Goal: Transaction & Acquisition: Purchase product/service

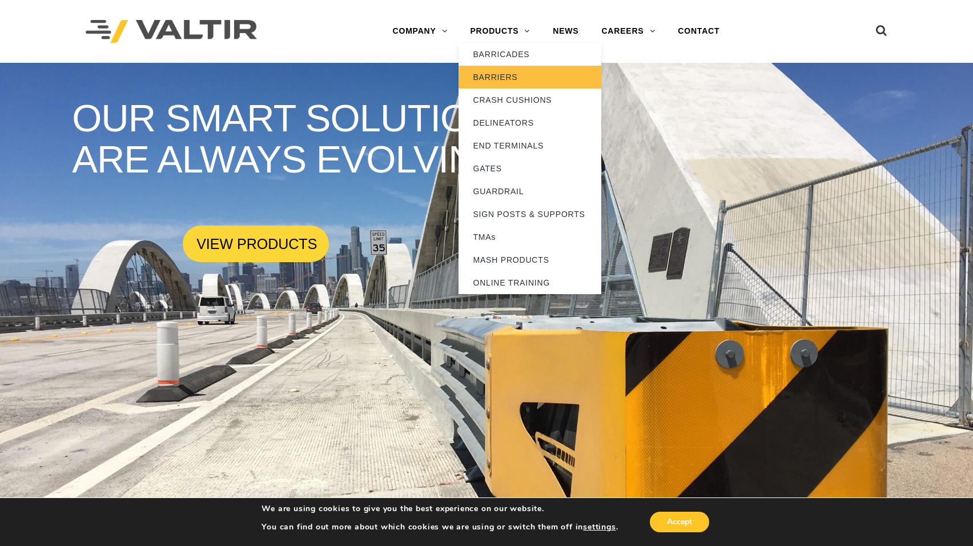
click at [487, 79] on link "BARRIERS" at bounding box center [530, 77] width 143 height 23
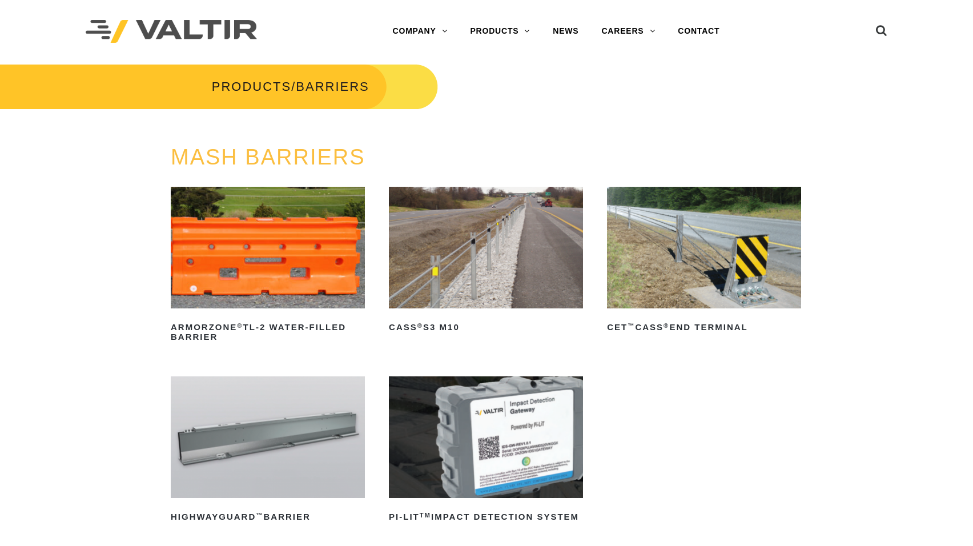
click at [700, 267] on img at bounding box center [704, 248] width 194 height 122
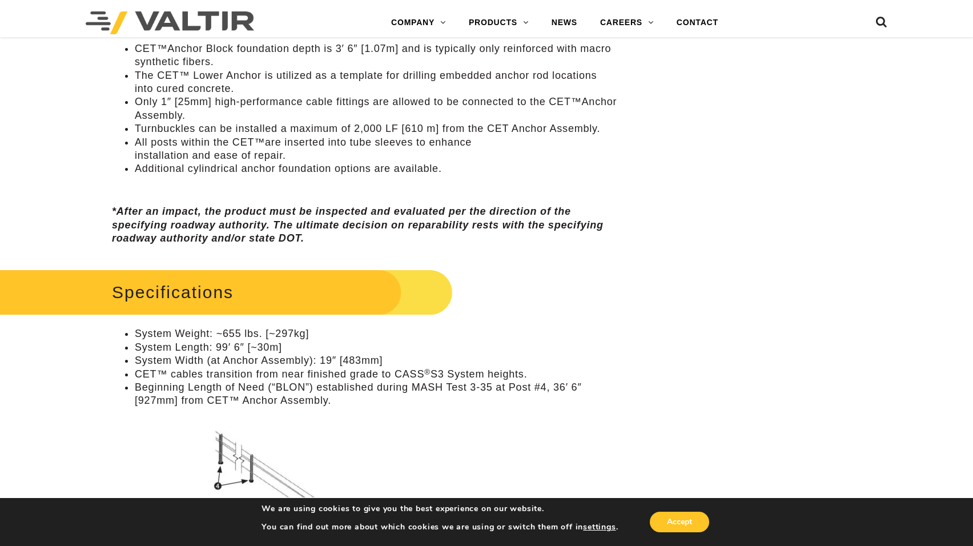
scroll to position [1028, 0]
